Goal: Information Seeking & Learning: Learn about a topic

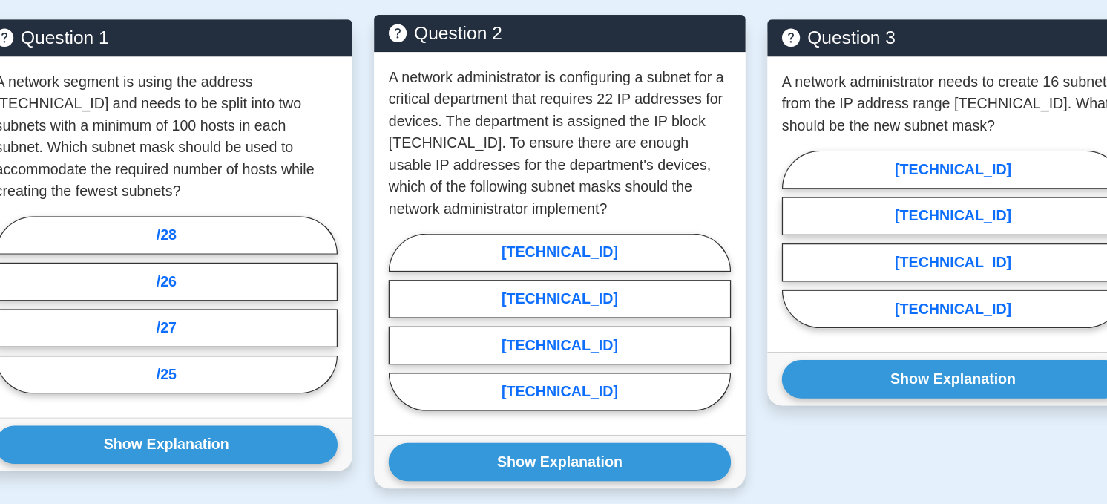
scroll to position [548, 0]
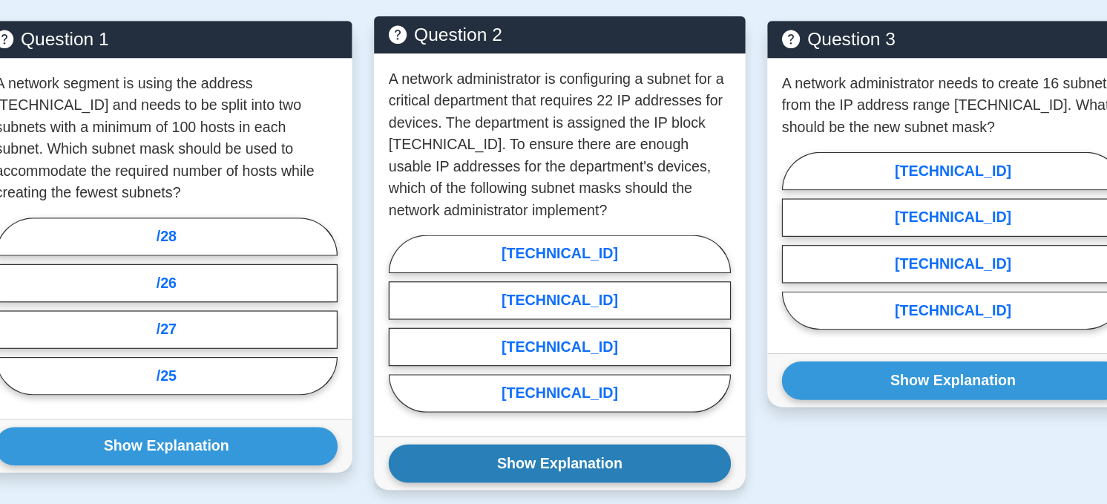
click at [628, 439] on button "Show Explanation" at bounding box center [553, 440] width 279 height 31
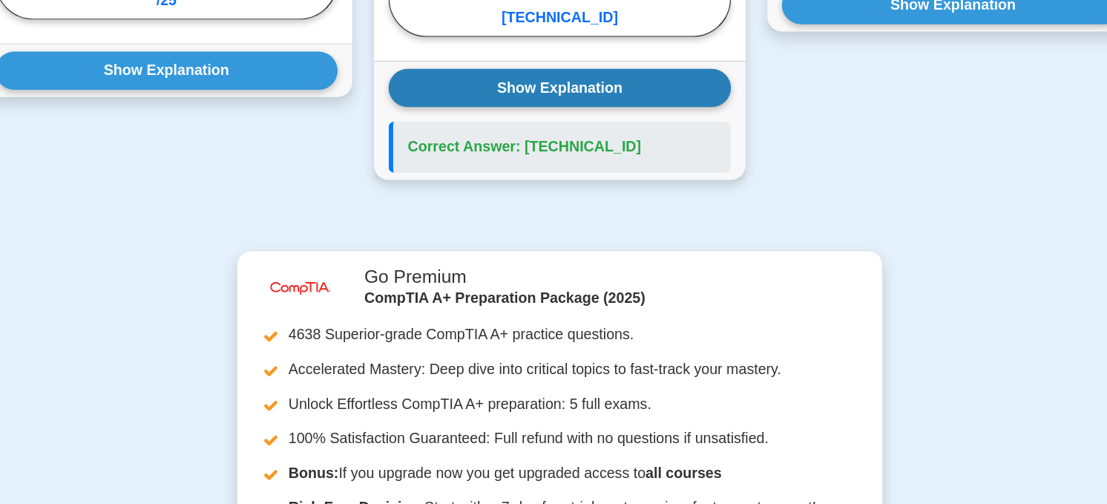
scroll to position [823, 0]
click at [546, 167] on button "Show Explanation" at bounding box center [553, 165] width 279 height 31
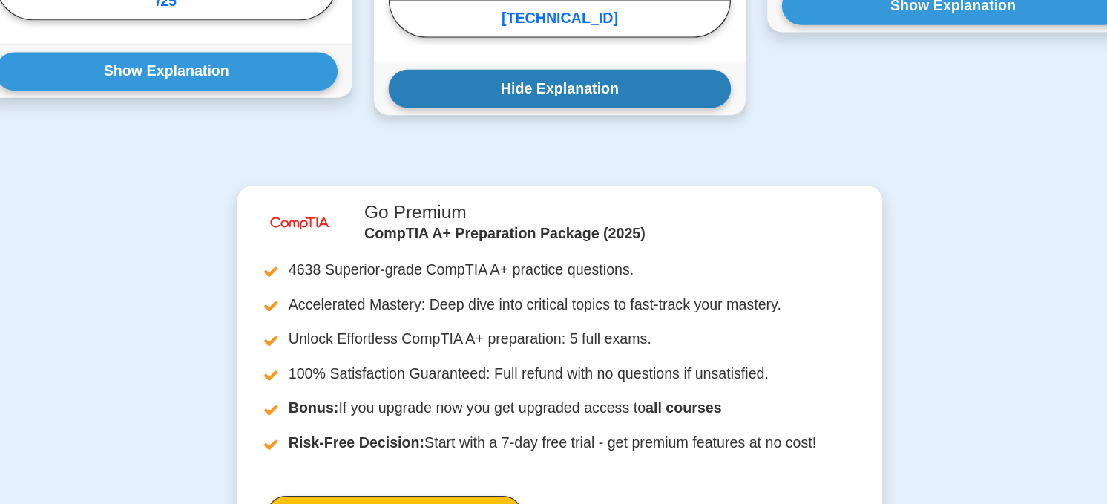
click at [546, 167] on button "Hide Explanation" at bounding box center [553, 165] width 279 height 31
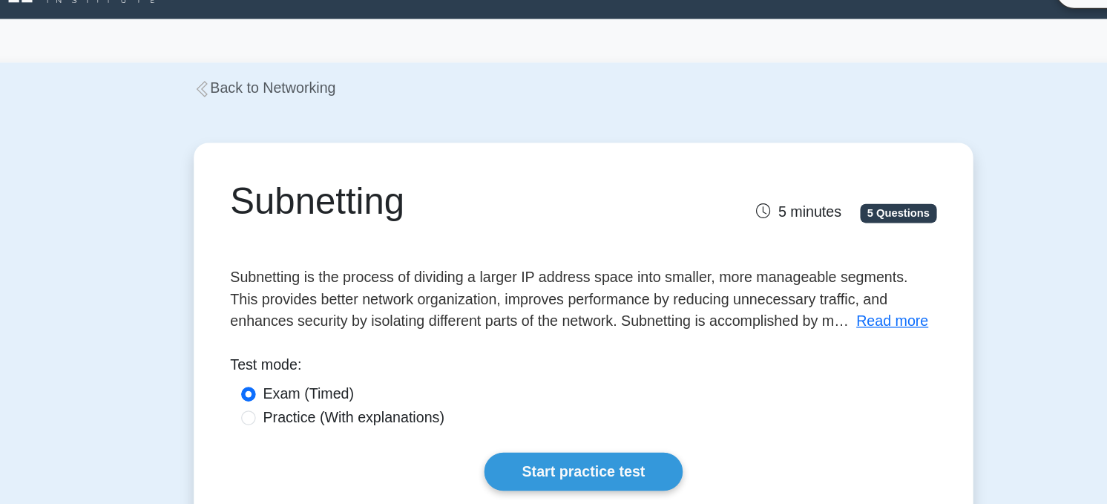
scroll to position [32, 0]
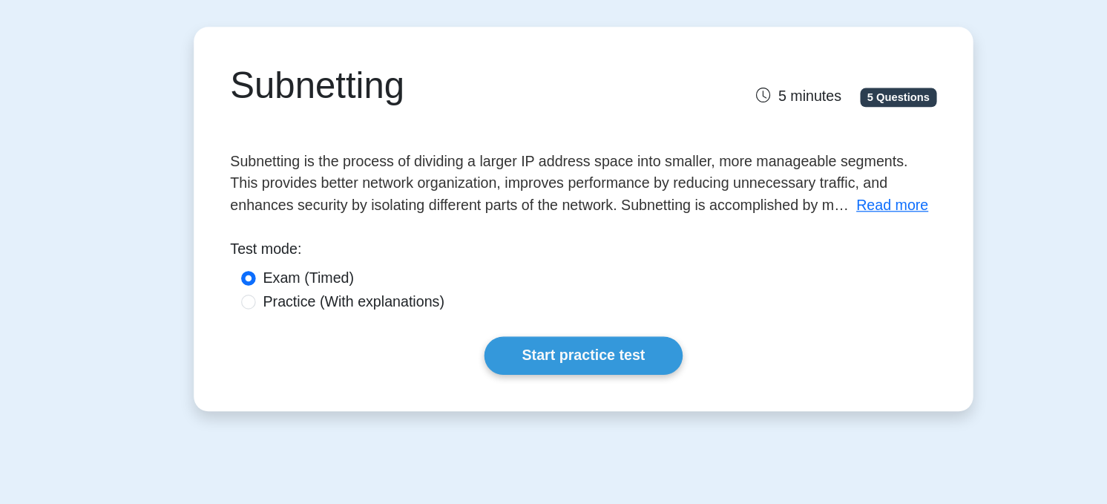
click at [318, 329] on label "Practice (With explanations)" at bounding box center [366, 337] width 148 height 18
click at [286, 331] on input "Practice (With explanations)" at bounding box center [281, 337] width 12 height 12
radio input "true"
